Goal: Task Accomplishment & Management: Use online tool/utility

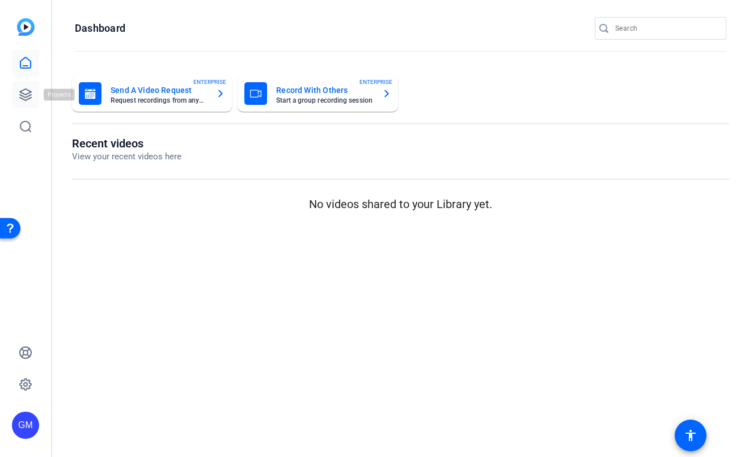
click at [20, 97] on icon at bounding box center [25, 94] width 11 height 11
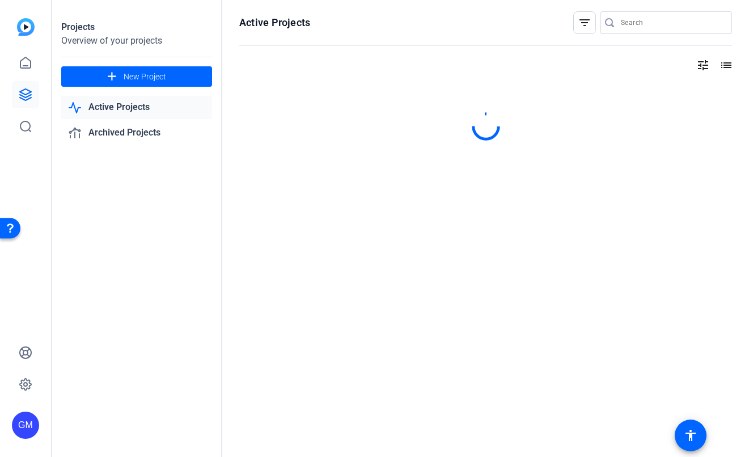
click at [147, 105] on link "Active Projects" at bounding box center [136, 107] width 151 height 23
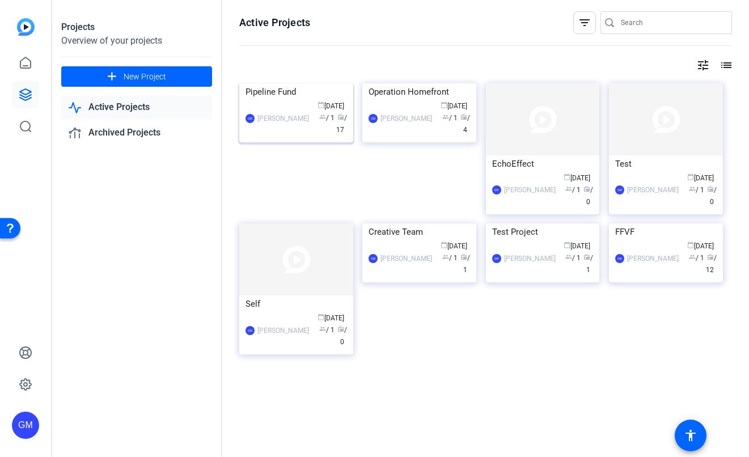
click at [294, 83] on img at bounding box center [296, 83] width 114 height 0
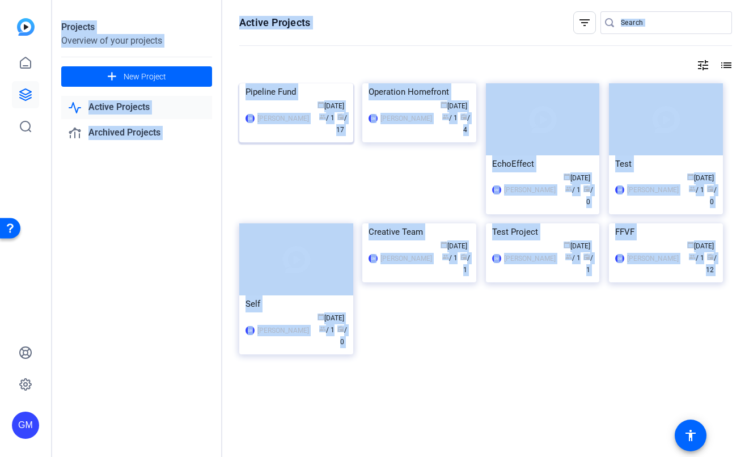
click at [294, 139] on div "Projects Overview of your projects add New Project Active Projects Archived Pro…" at bounding box center [400, 228] width 697 height 457
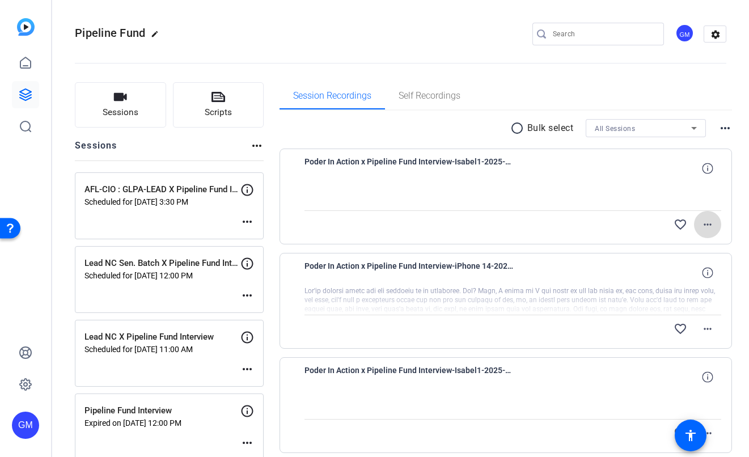
click at [706, 223] on mat-icon "more_horiz" at bounding box center [708, 225] width 14 height 14
click at [729, 231] on div at bounding box center [374, 228] width 749 height 457
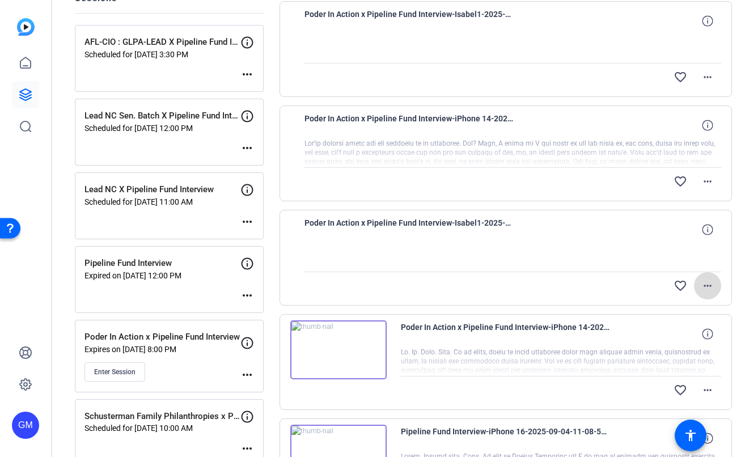
click at [701, 283] on mat-icon "more_horiz" at bounding box center [708, 286] width 14 height 14
click at [705, 391] on div at bounding box center [374, 228] width 749 height 457
click at [703, 391] on mat-icon "more_horiz" at bounding box center [708, 390] width 14 height 14
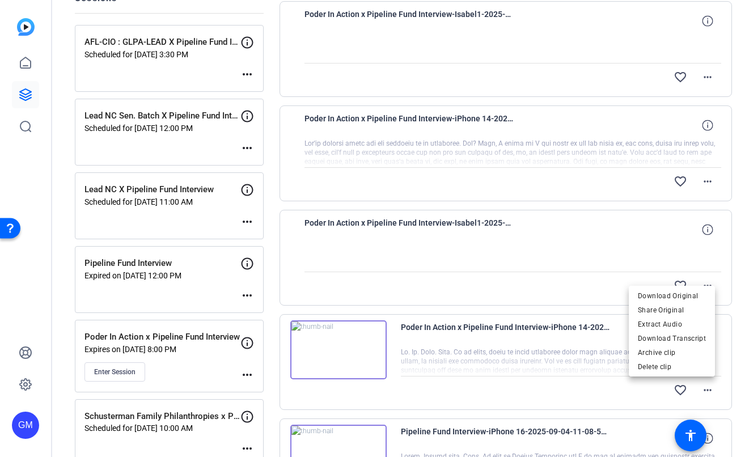
click at [738, 375] on div at bounding box center [374, 228] width 749 height 457
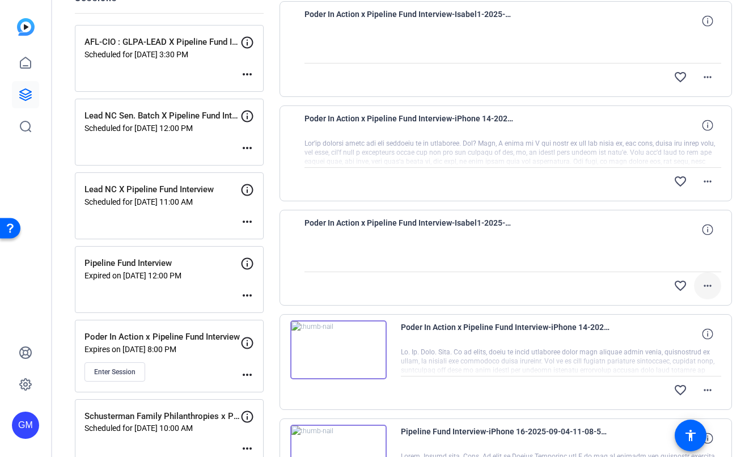
click at [705, 288] on mat-icon "more_horiz" at bounding box center [708, 286] width 14 height 14
click at [680, 307] on span "Upload" at bounding box center [683, 310] width 45 height 14
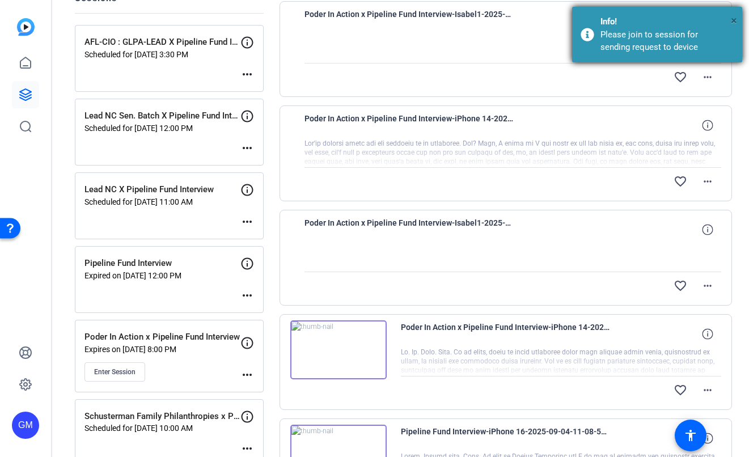
click at [733, 19] on span "×" at bounding box center [734, 21] width 6 height 14
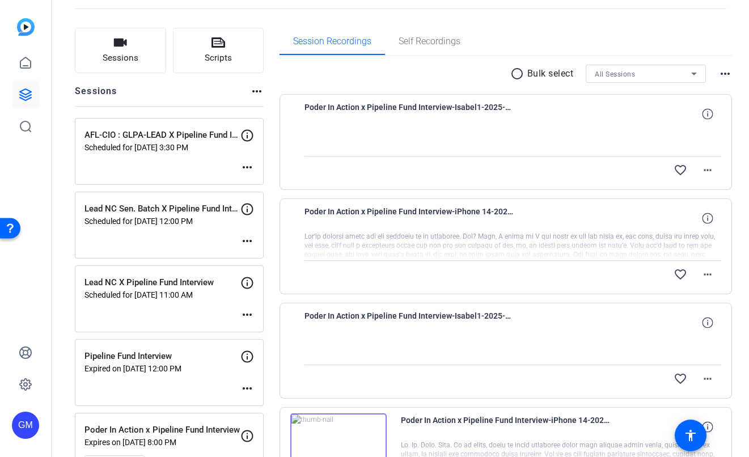
scroll to position [20, 0]
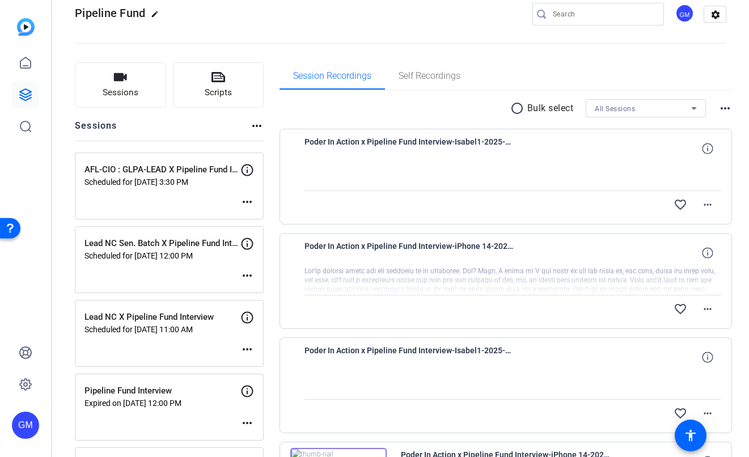
click at [19, 425] on div "GM" at bounding box center [25, 425] width 27 height 27
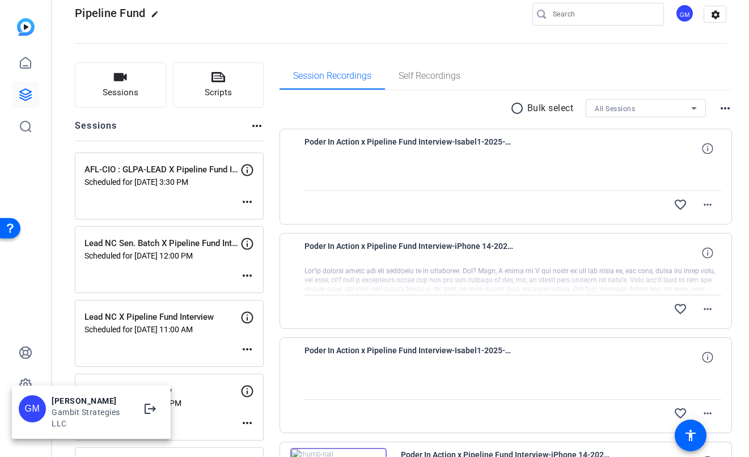
click at [10, 379] on div at bounding box center [374, 228] width 749 height 457
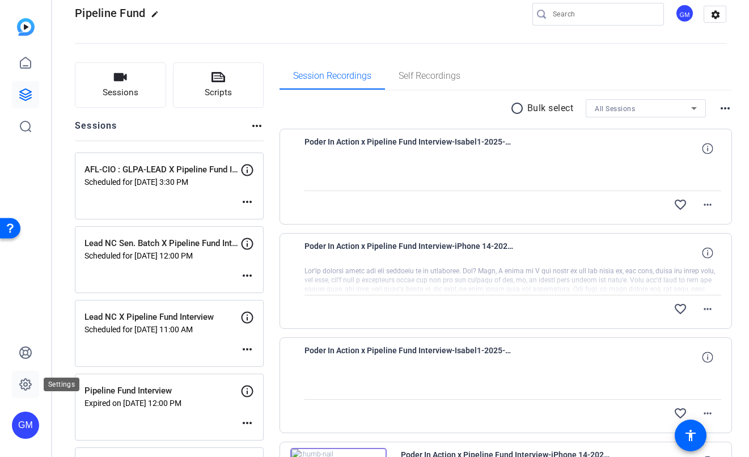
click at [25, 391] on link at bounding box center [25, 384] width 27 height 27
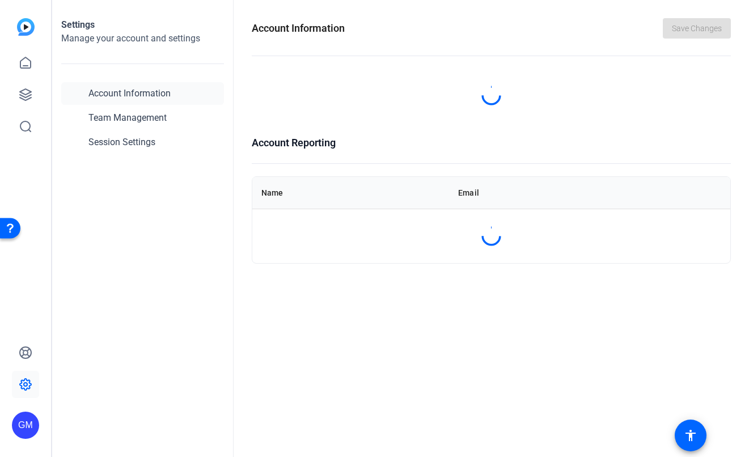
scroll to position [0, 0]
click at [23, 379] on icon at bounding box center [26, 385] width 14 height 14
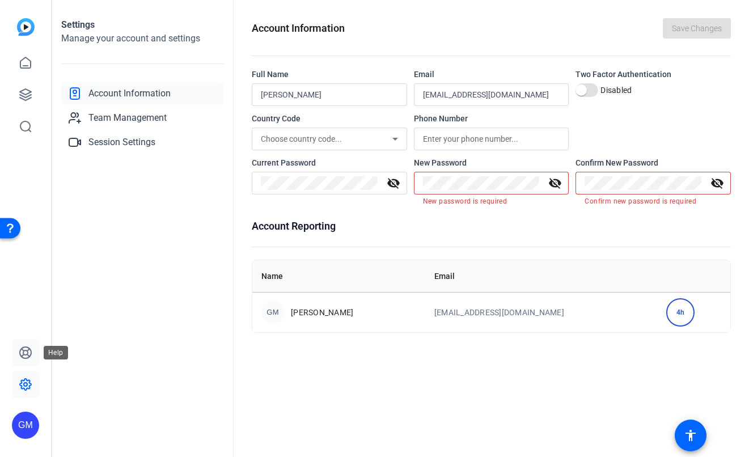
click at [27, 352] on icon at bounding box center [25, 352] width 11 height 11
click at [24, 98] on icon at bounding box center [26, 95] width 14 height 14
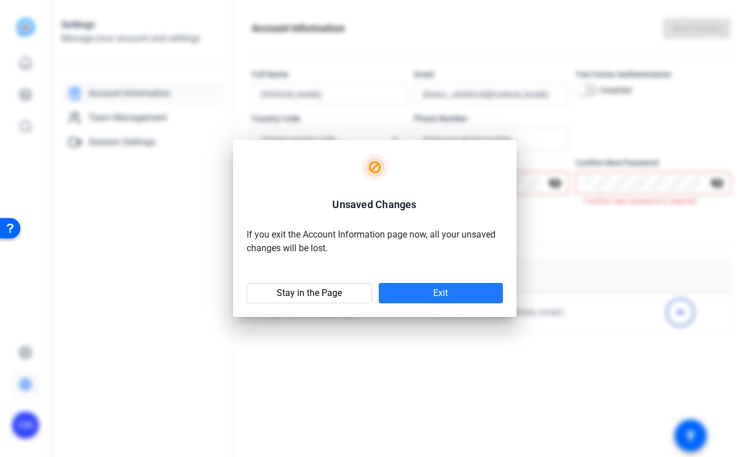
click at [408, 290] on span at bounding box center [441, 293] width 124 height 27
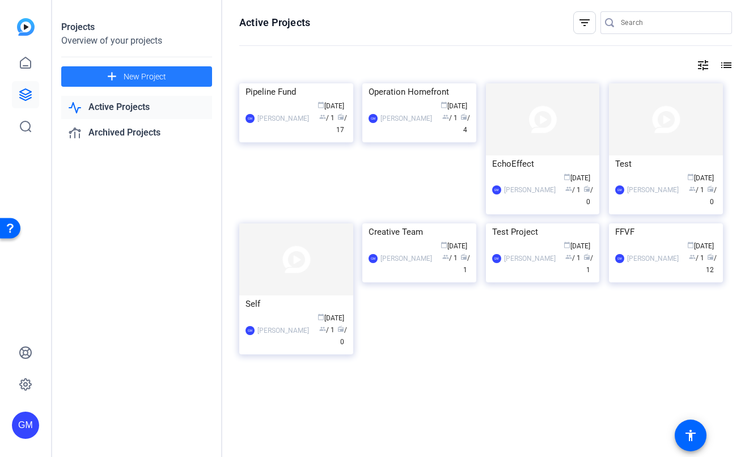
click at [144, 79] on span "New Project" at bounding box center [145, 77] width 43 height 12
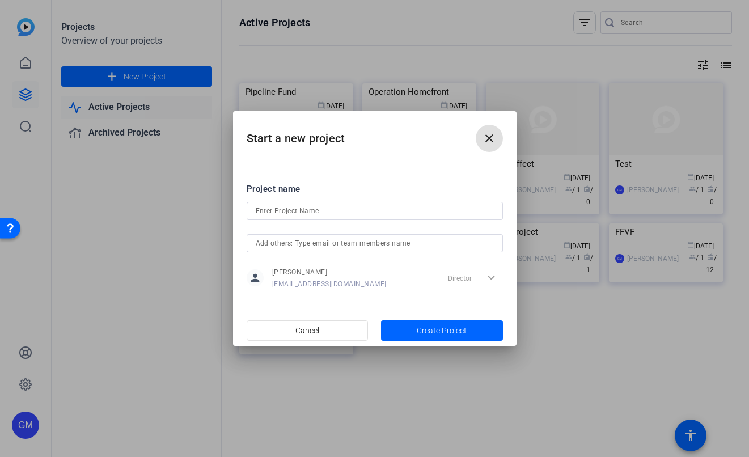
click at [479, 137] on span at bounding box center [489, 138] width 27 height 27
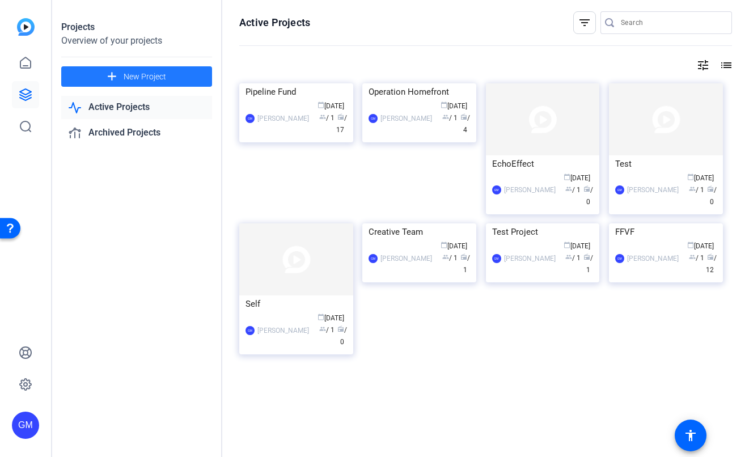
click at [154, 101] on link "Active Projects" at bounding box center [136, 107] width 151 height 23
click at [302, 136] on div "GM Germain McCarthy calendar_today Aug 19 group / 1 radio / 17" at bounding box center [296, 118] width 101 height 36
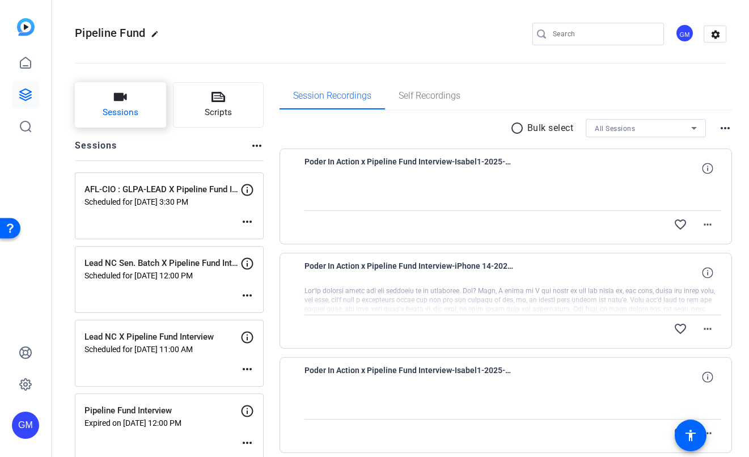
click at [136, 101] on button "Sessions" at bounding box center [120, 104] width 91 height 45
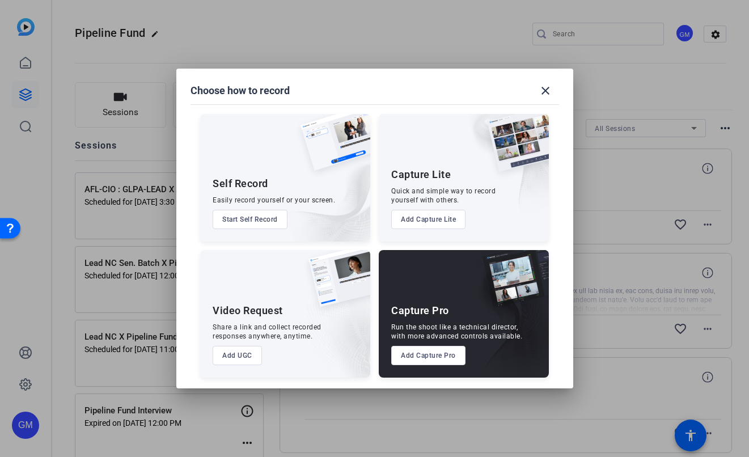
click at [423, 356] on button "Add Capture Pro" at bounding box center [428, 355] width 74 height 19
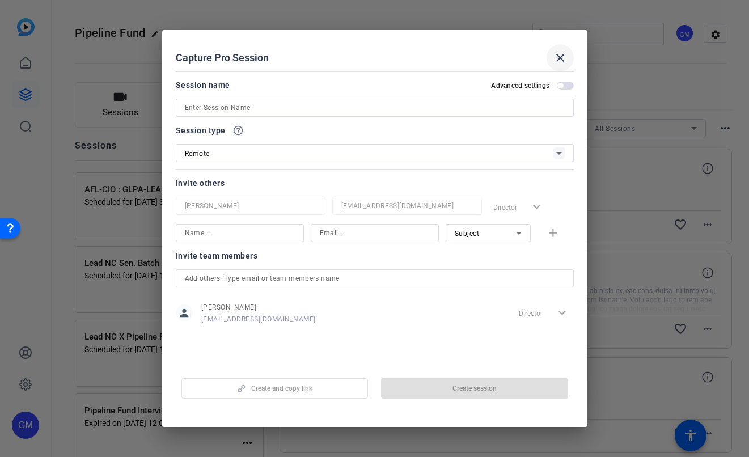
click at [564, 62] on mat-icon "close" at bounding box center [560, 58] width 14 height 14
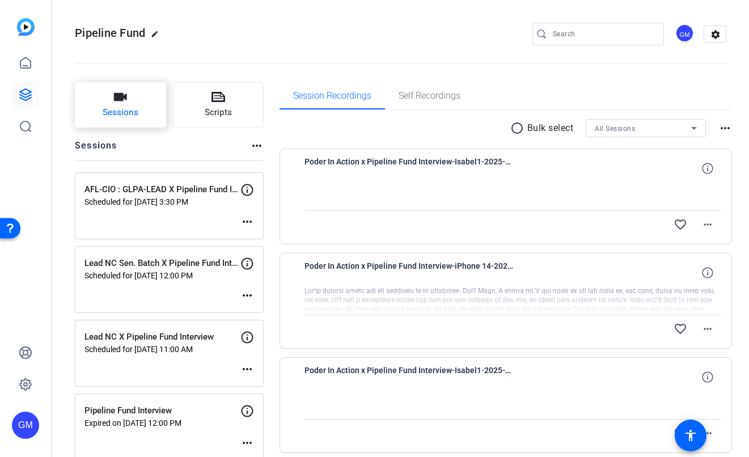
click at [136, 111] on span "Sessions" at bounding box center [121, 112] width 36 height 13
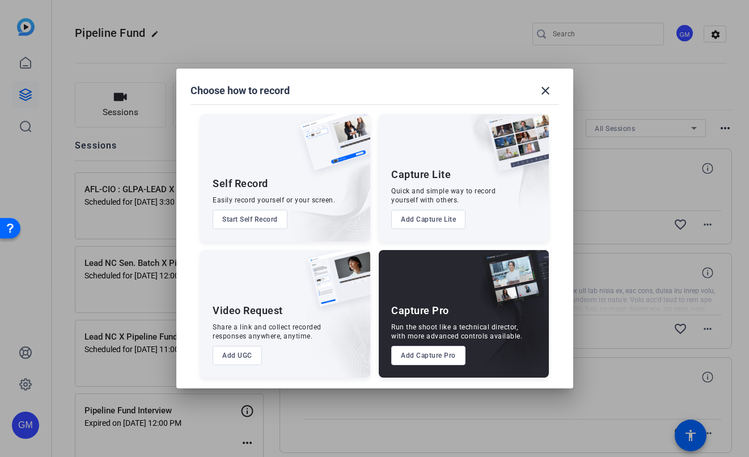
click at [422, 354] on button "Add Capture Pro" at bounding box center [428, 355] width 74 height 19
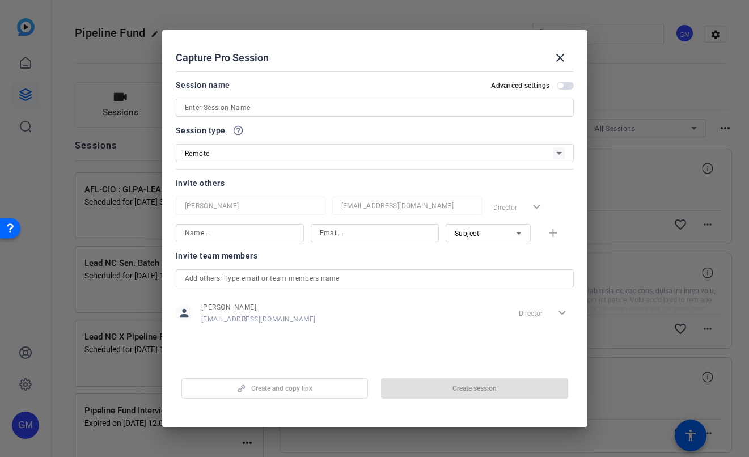
click at [242, 110] on input at bounding box center [375, 108] width 380 height 14
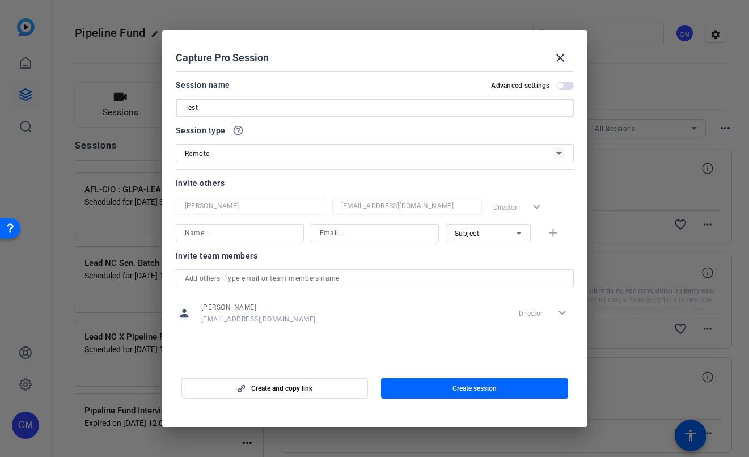
type input "Test"
click at [252, 234] on input at bounding box center [240, 233] width 110 height 14
type input "Shannon"
type input "shannon.rosato@gambitstrategies.com"
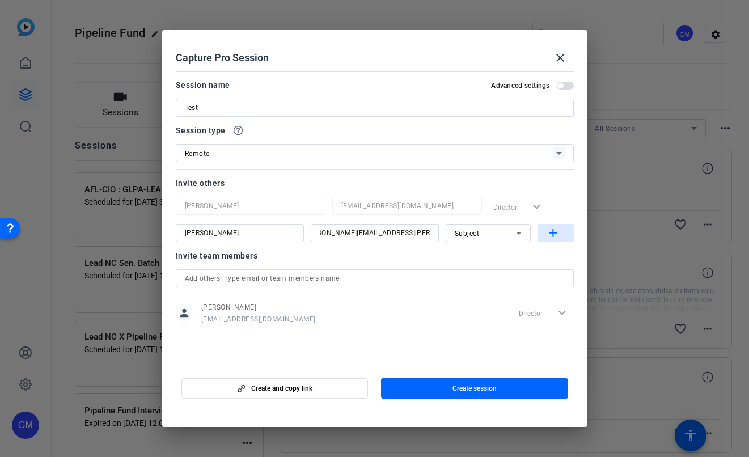
click at [558, 236] on mat-icon "add" at bounding box center [553, 233] width 14 height 14
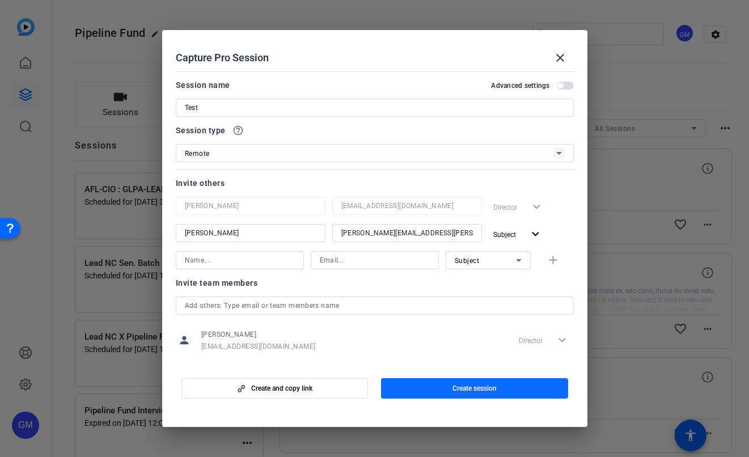
click at [475, 387] on span "Create session" at bounding box center [474, 388] width 44 height 9
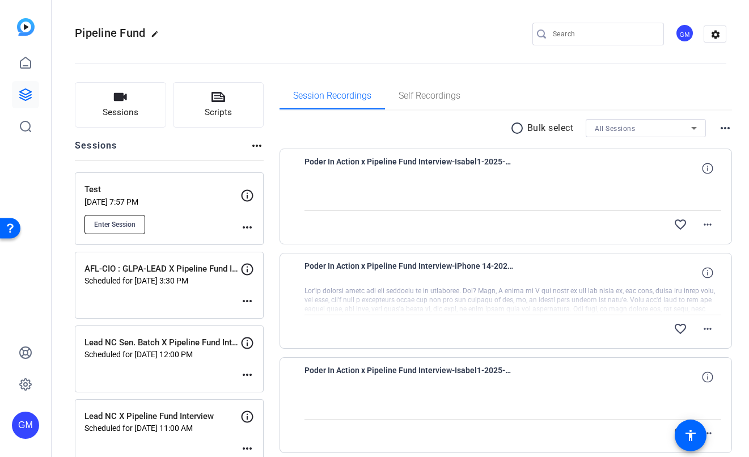
click at [134, 229] on button "Enter Session" at bounding box center [114, 224] width 61 height 19
click at [133, 215] on button "Enter Session" at bounding box center [114, 224] width 61 height 19
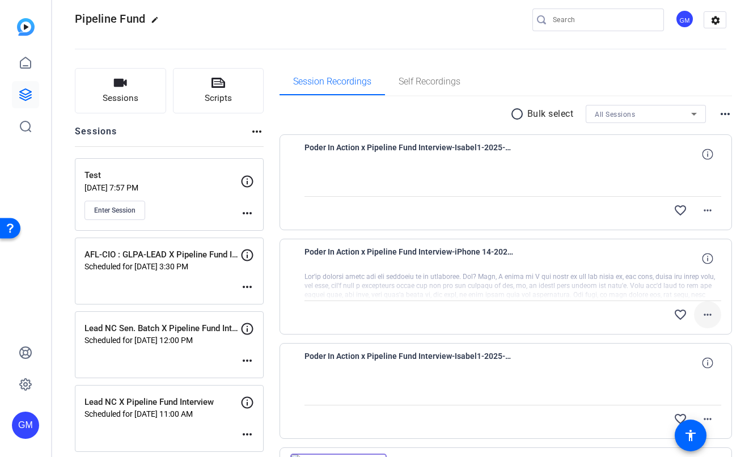
click at [701, 314] on mat-icon "more_horiz" at bounding box center [708, 315] width 14 height 14
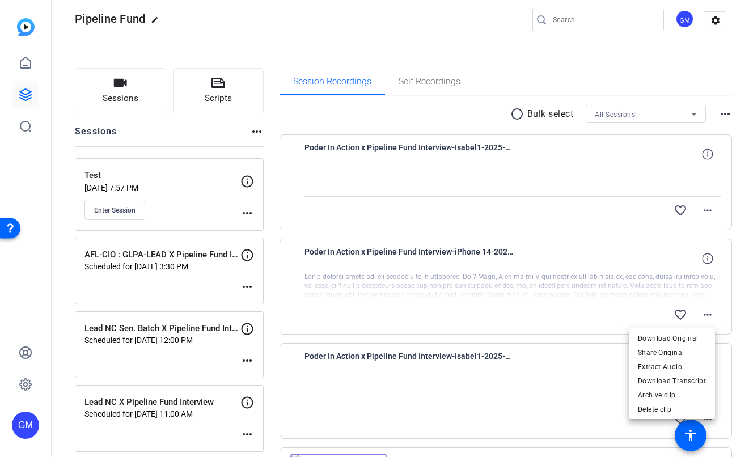
click at [737, 308] on div at bounding box center [374, 228] width 749 height 457
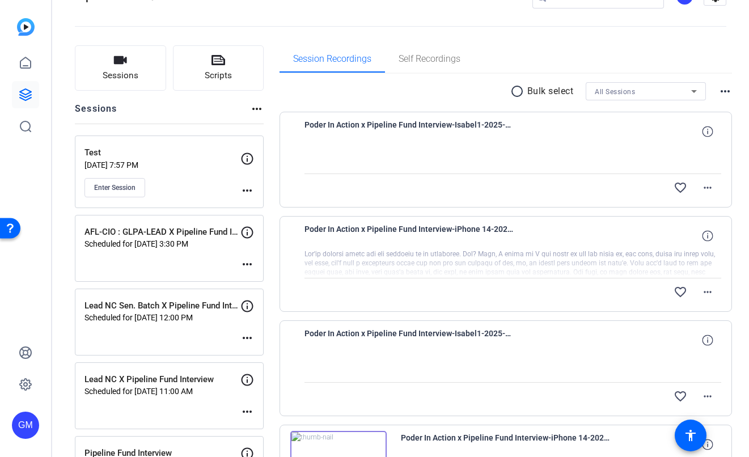
scroll to position [142, 0]
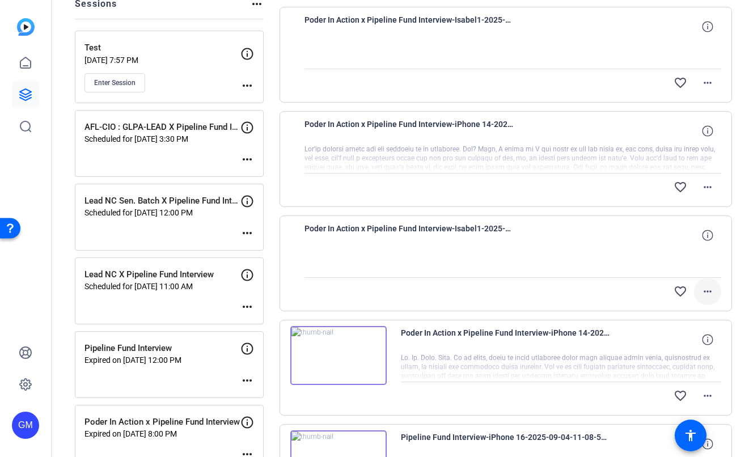
click at [701, 296] on mat-icon "more_horiz" at bounding box center [708, 292] width 14 height 14
click at [731, 294] on div at bounding box center [374, 228] width 749 height 457
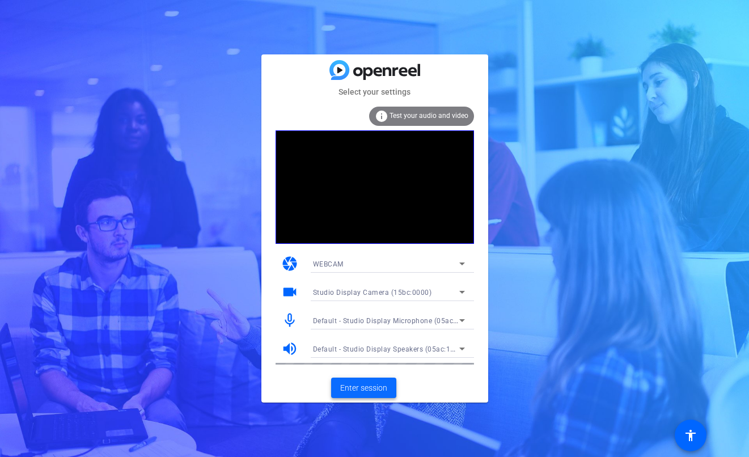
click at [363, 394] on span at bounding box center [363, 387] width 65 height 27
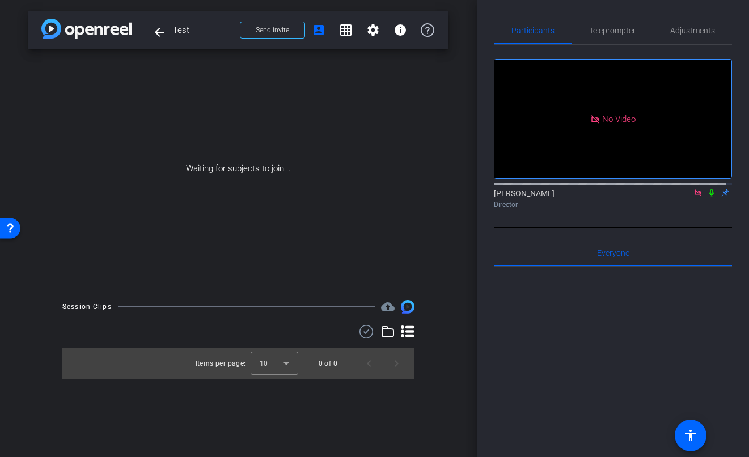
click at [707, 197] on icon at bounding box center [711, 193] width 9 height 8
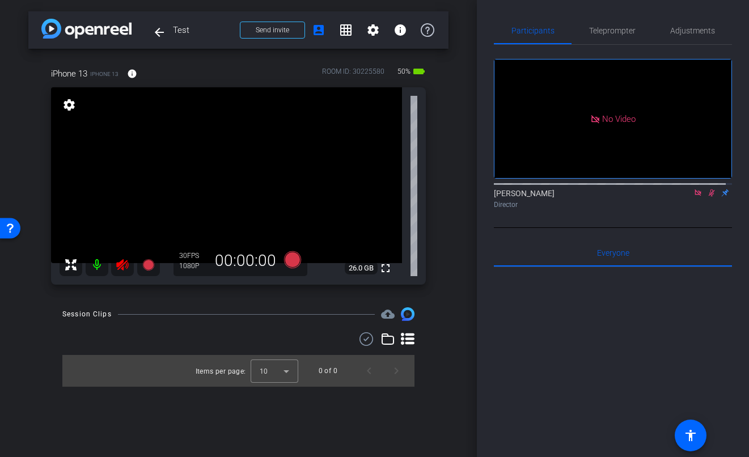
click at [100, 269] on mat-icon at bounding box center [97, 264] width 23 height 23
click at [289, 262] on icon at bounding box center [292, 259] width 17 height 17
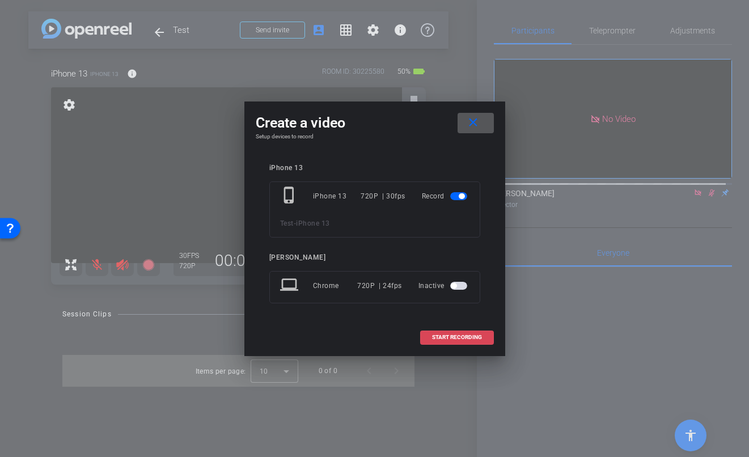
click at [441, 339] on span "START RECORDING" at bounding box center [457, 338] width 50 height 6
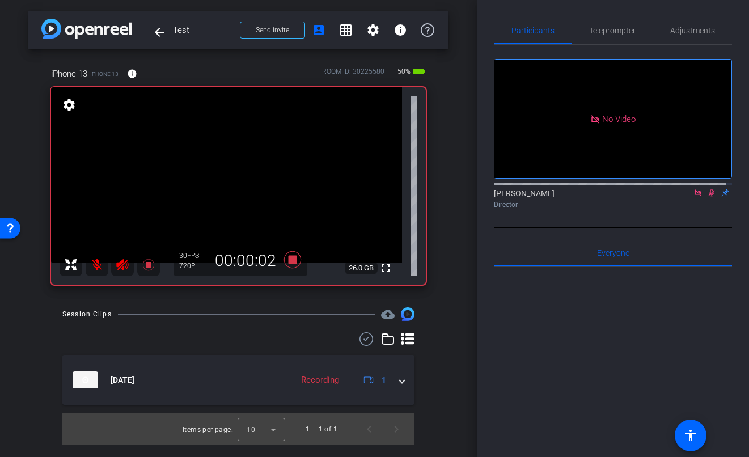
click at [100, 264] on mat-icon at bounding box center [97, 264] width 23 height 23
click at [290, 260] on icon at bounding box center [292, 259] width 17 height 17
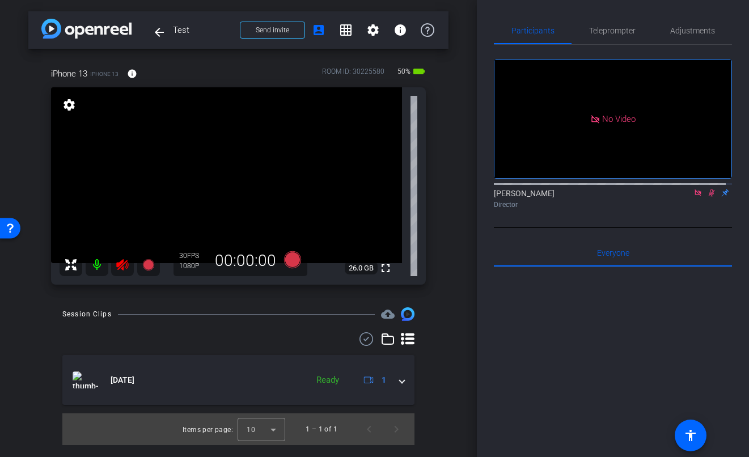
click at [94, 262] on mat-icon at bounding box center [97, 264] width 23 height 23
